Goal: Task Accomplishment & Management: Manage account settings

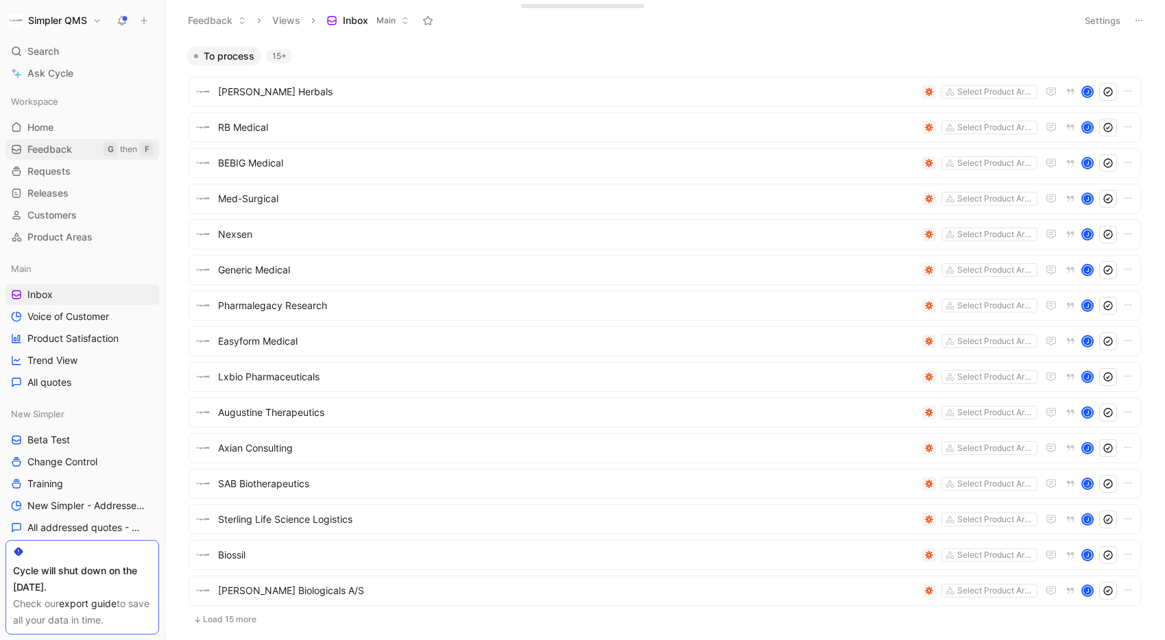
click at [65, 153] on span "Feedback" at bounding box center [49, 150] width 45 height 14
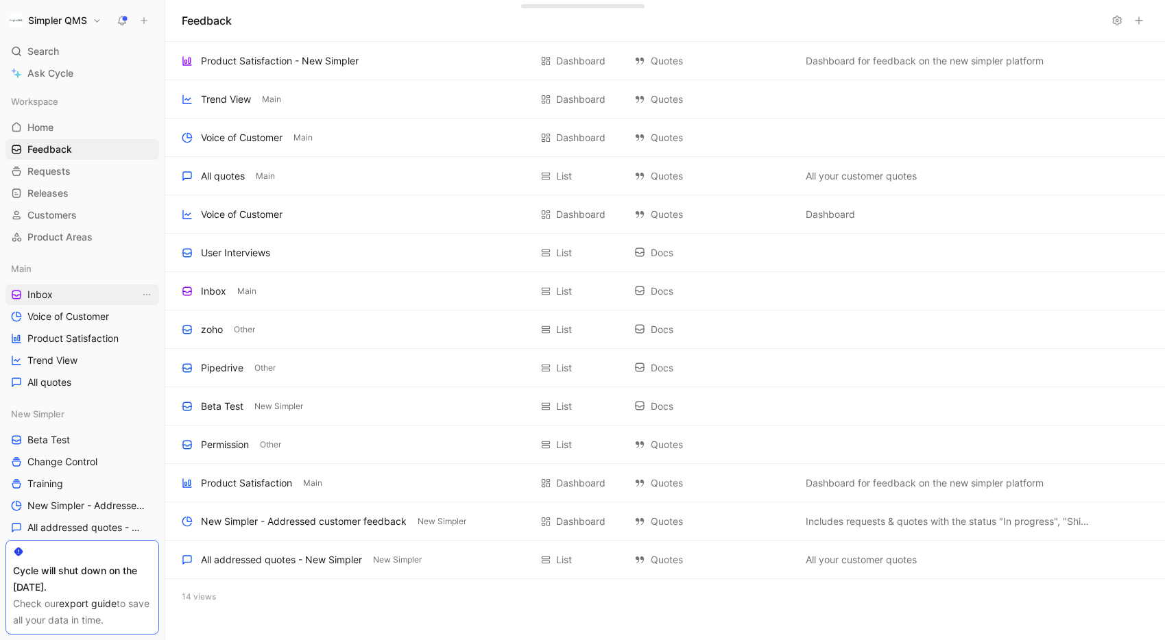
click at [49, 295] on span "Inbox" at bounding box center [39, 295] width 25 height 14
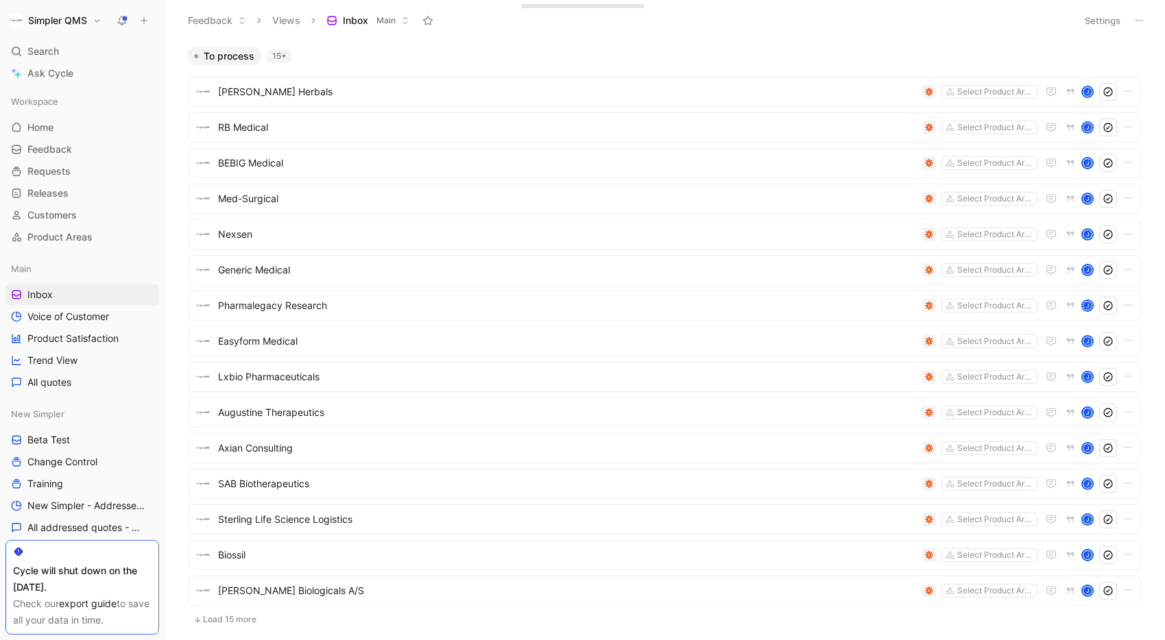
click at [1139, 24] on icon at bounding box center [1138, 20] width 11 height 11
click at [1109, 23] on button "Settings" at bounding box center [1102, 20] width 48 height 19
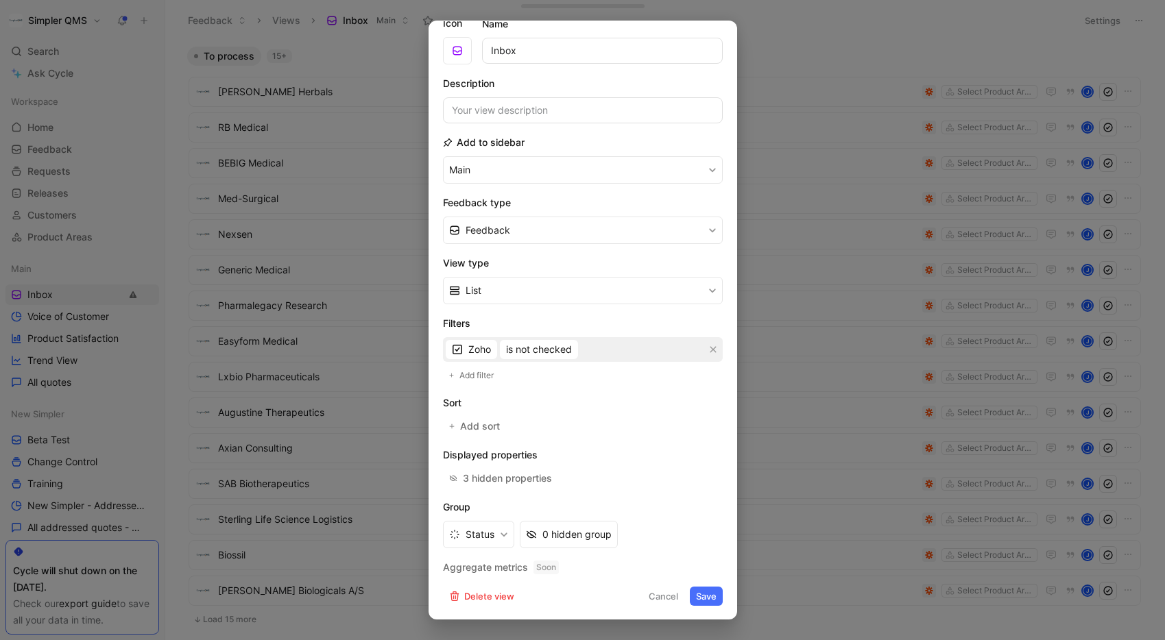
scroll to position [48, 0]
click at [707, 599] on button "Save" at bounding box center [706, 595] width 33 height 19
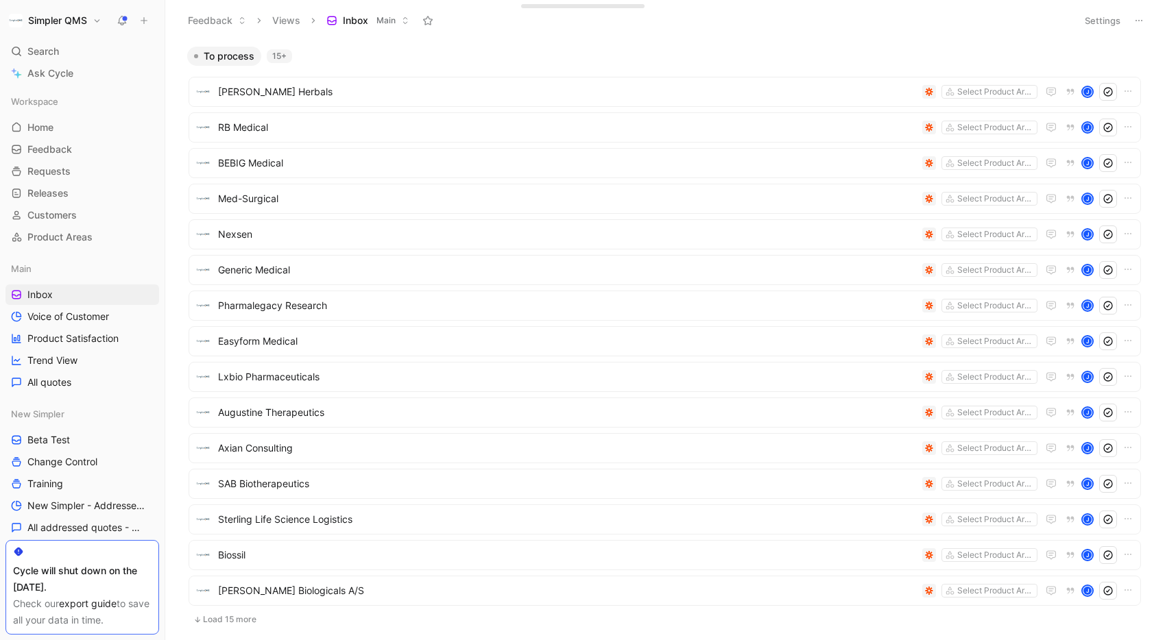
click at [1105, 17] on button "Settings" at bounding box center [1102, 20] width 48 height 19
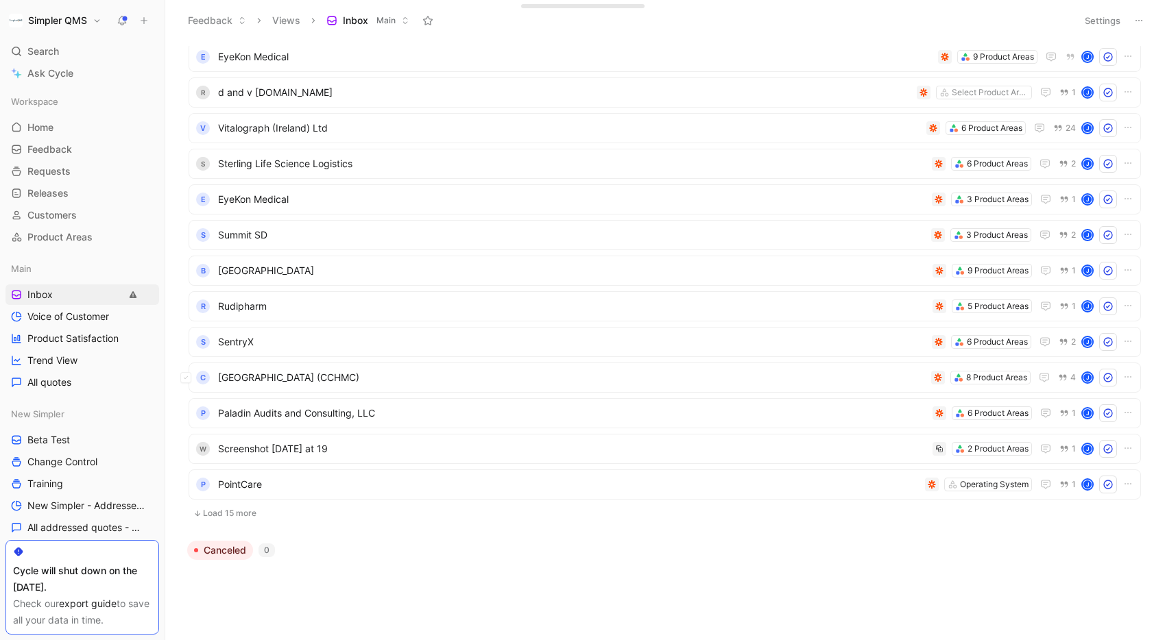
scroll to position [0, 0]
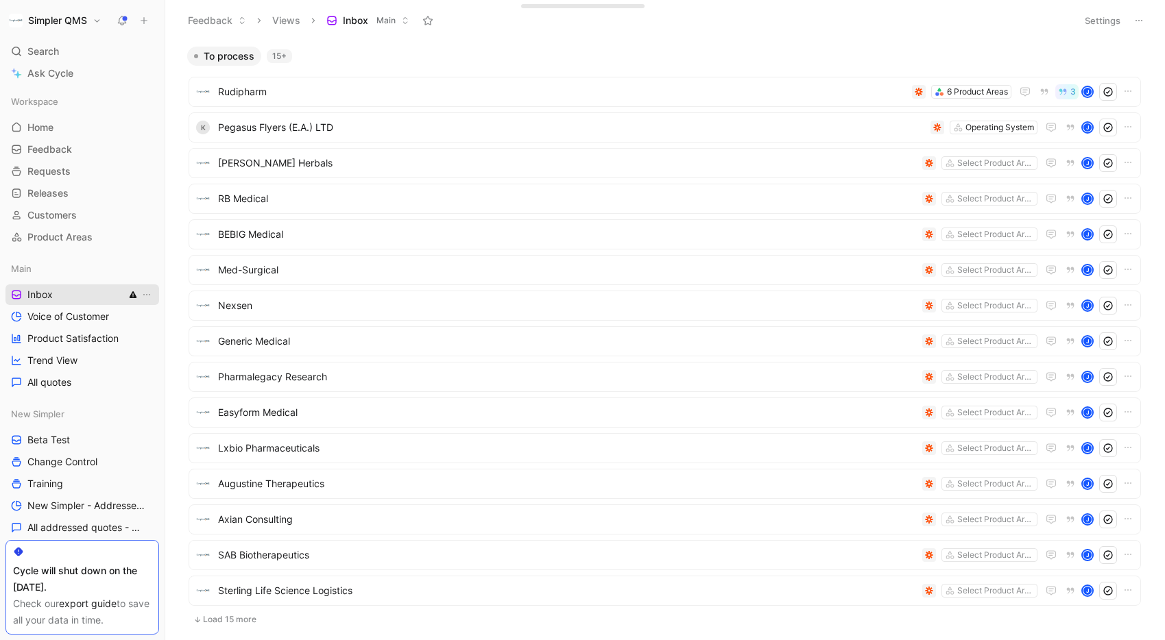
click at [132, 296] on icon at bounding box center [133, 295] width 8 height 8
click at [1105, 22] on button "Settings" at bounding box center [1102, 20] width 48 height 19
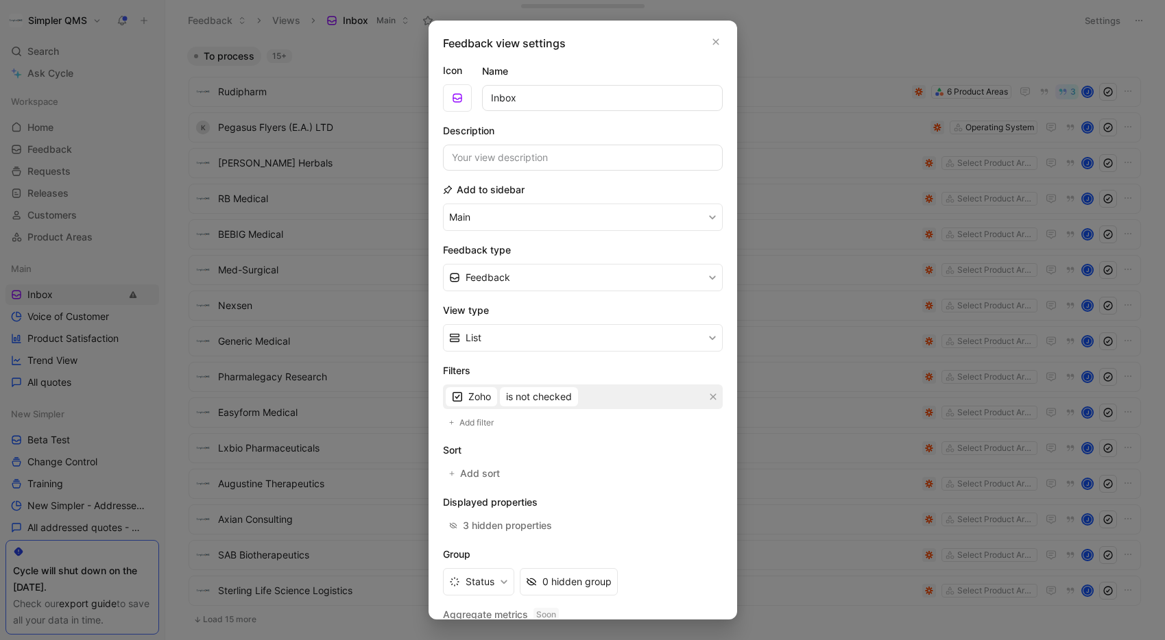
scroll to position [48, 0]
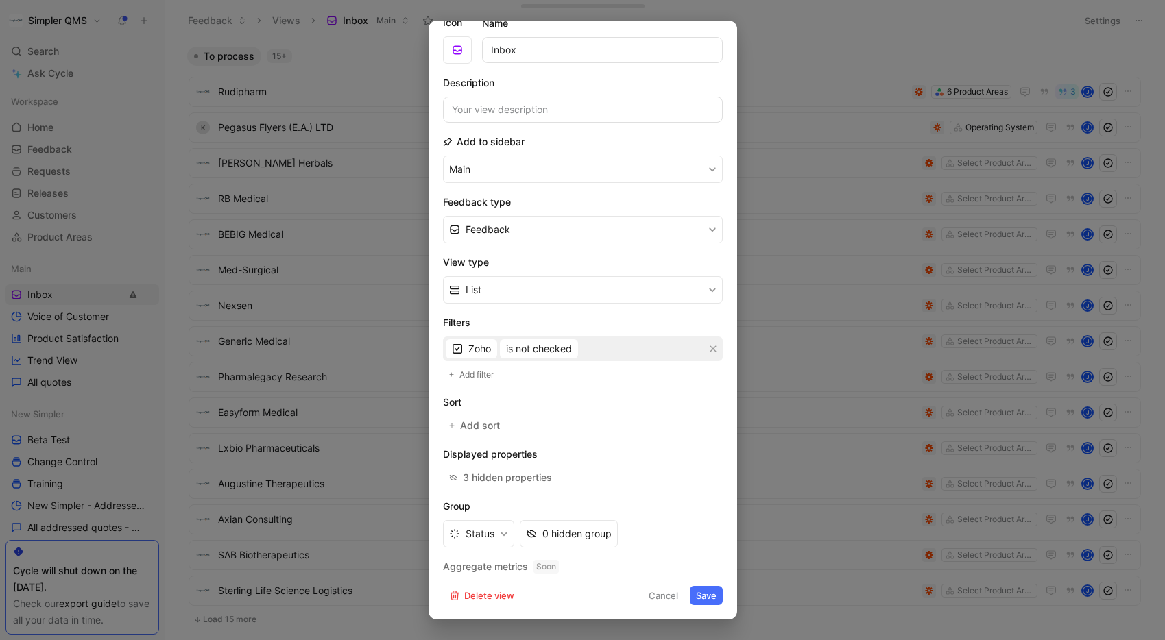
click at [699, 601] on button "Save" at bounding box center [706, 595] width 33 height 19
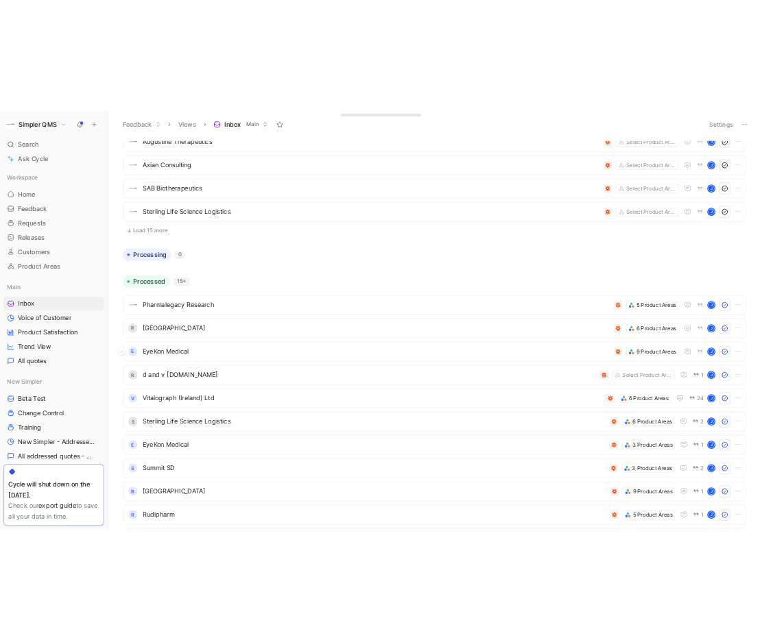
scroll to position [748, 0]
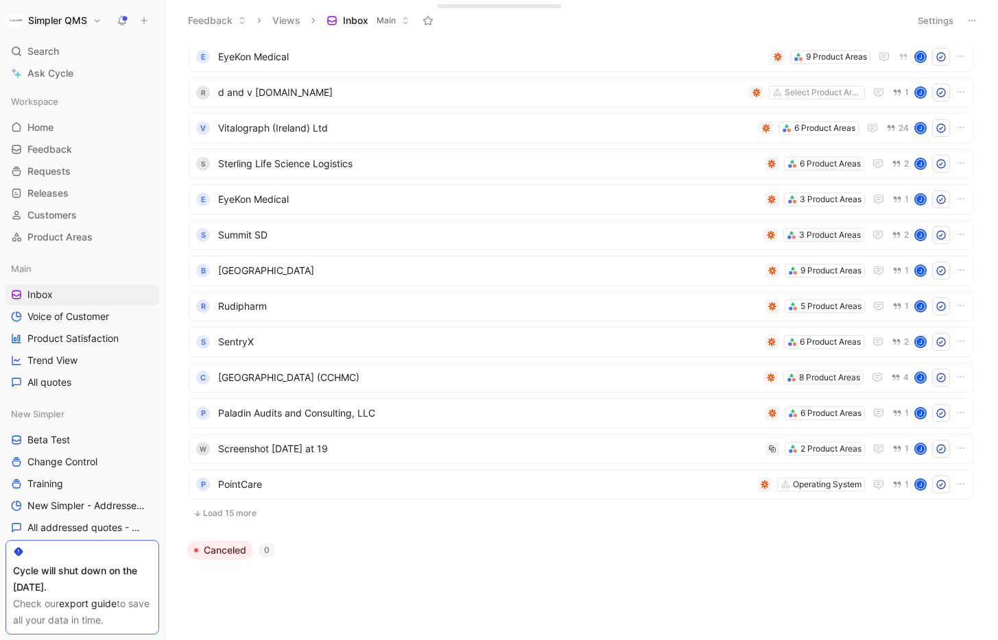
click at [115, 20] on button at bounding box center [121, 20] width 19 height 19
